Goal: Transaction & Acquisition: Purchase product/service

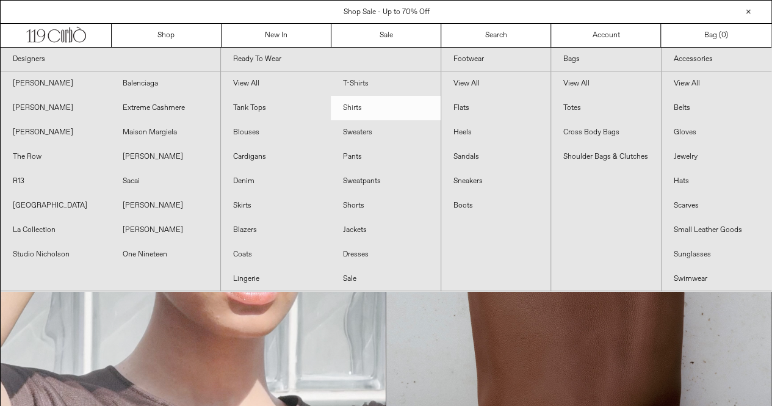
click at [359, 117] on link "Shirts" at bounding box center [386, 108] width 110 height 24
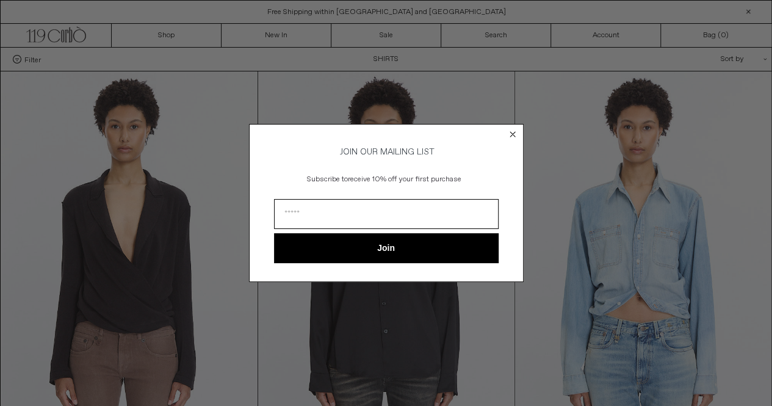
click at [508, 132] on circle "Close dialog" at bounding box center [512, 135] width 12 height 12
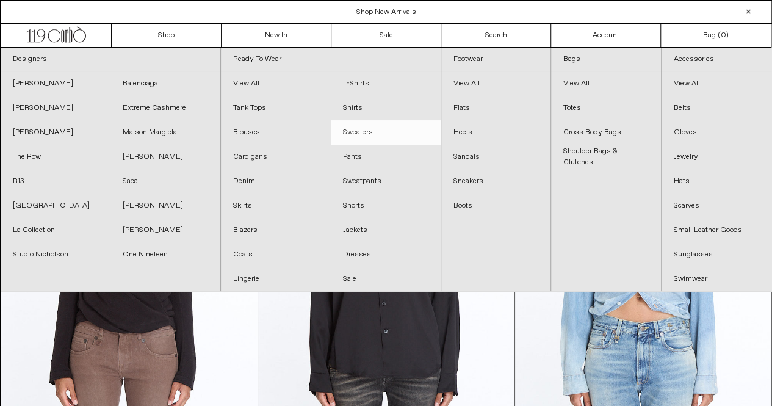
click at [356, 129] on link "Sweaters" at bounding box center [386, 132] width 110 height 24
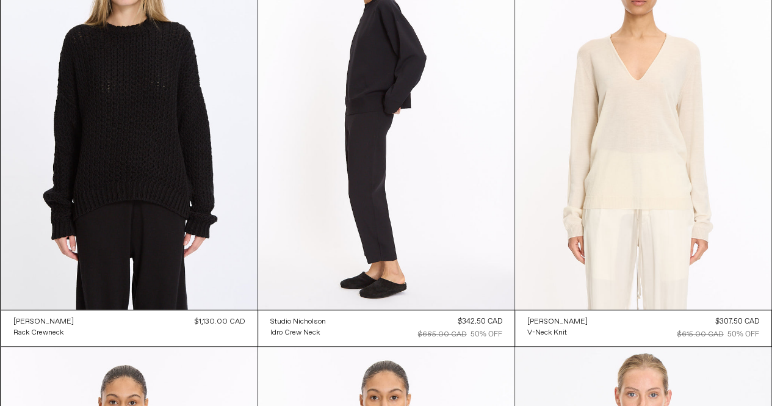
scroll to position [572, 0]
